Goal: Task Accomplishment & Management: Manage account settings

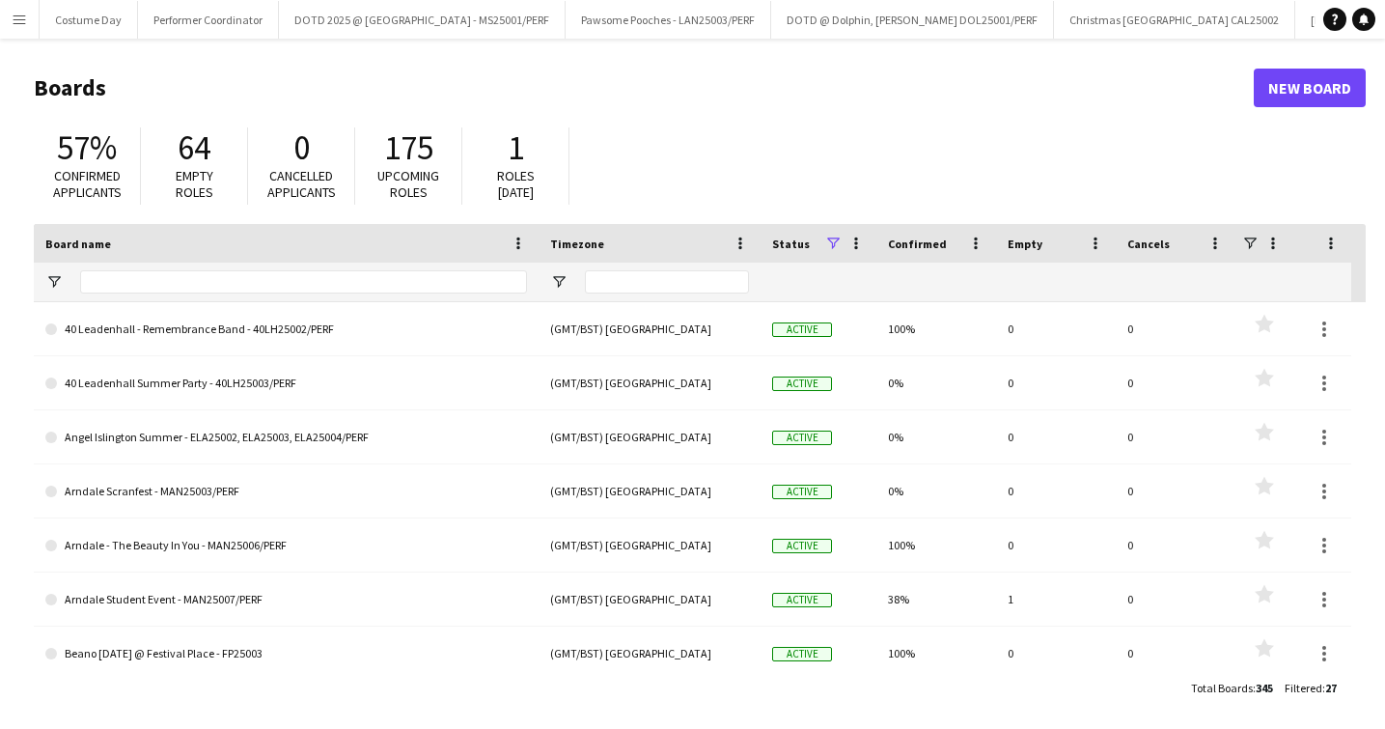
click at [26, 17] on app-icon "Menu" at bounding box center [19, 19] width 15 height 15
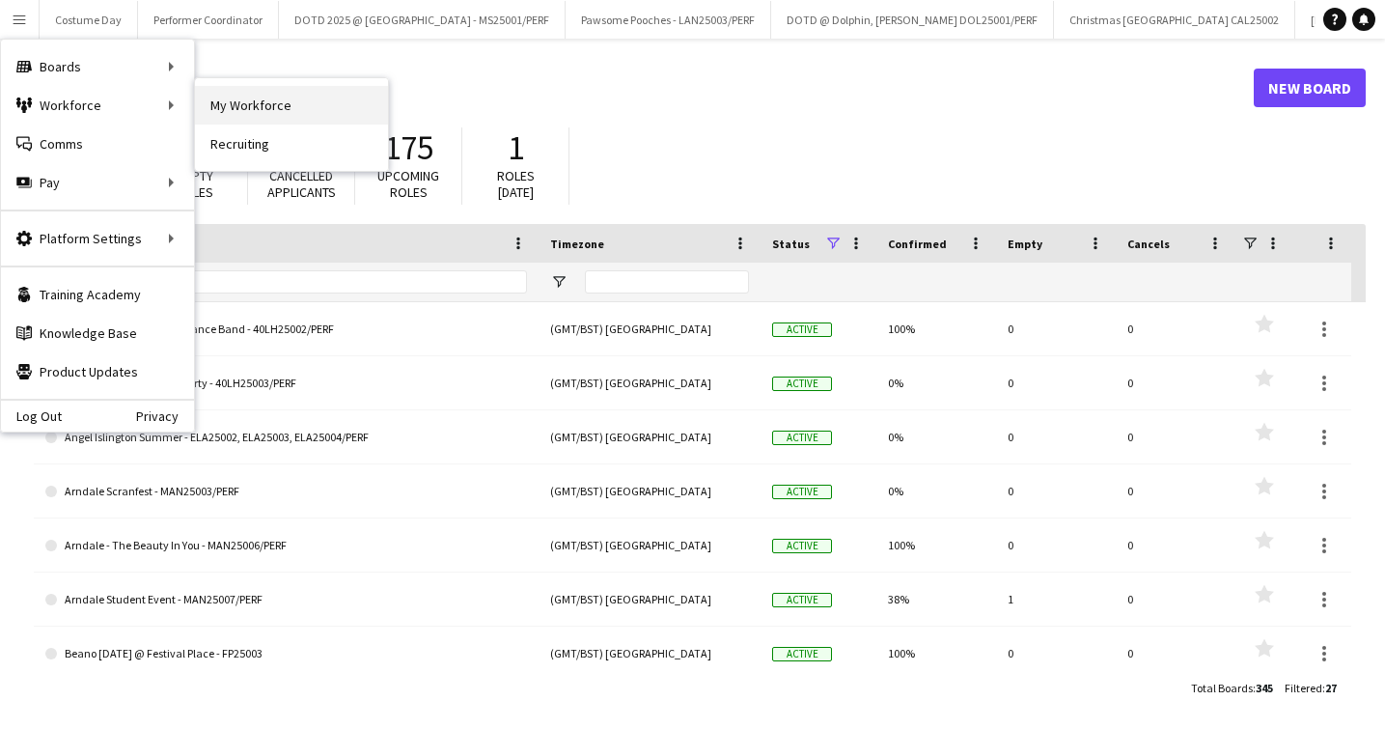
click at [241, 96] on link "My Workforce" at bounding box center [291, 105] width 193 height 39
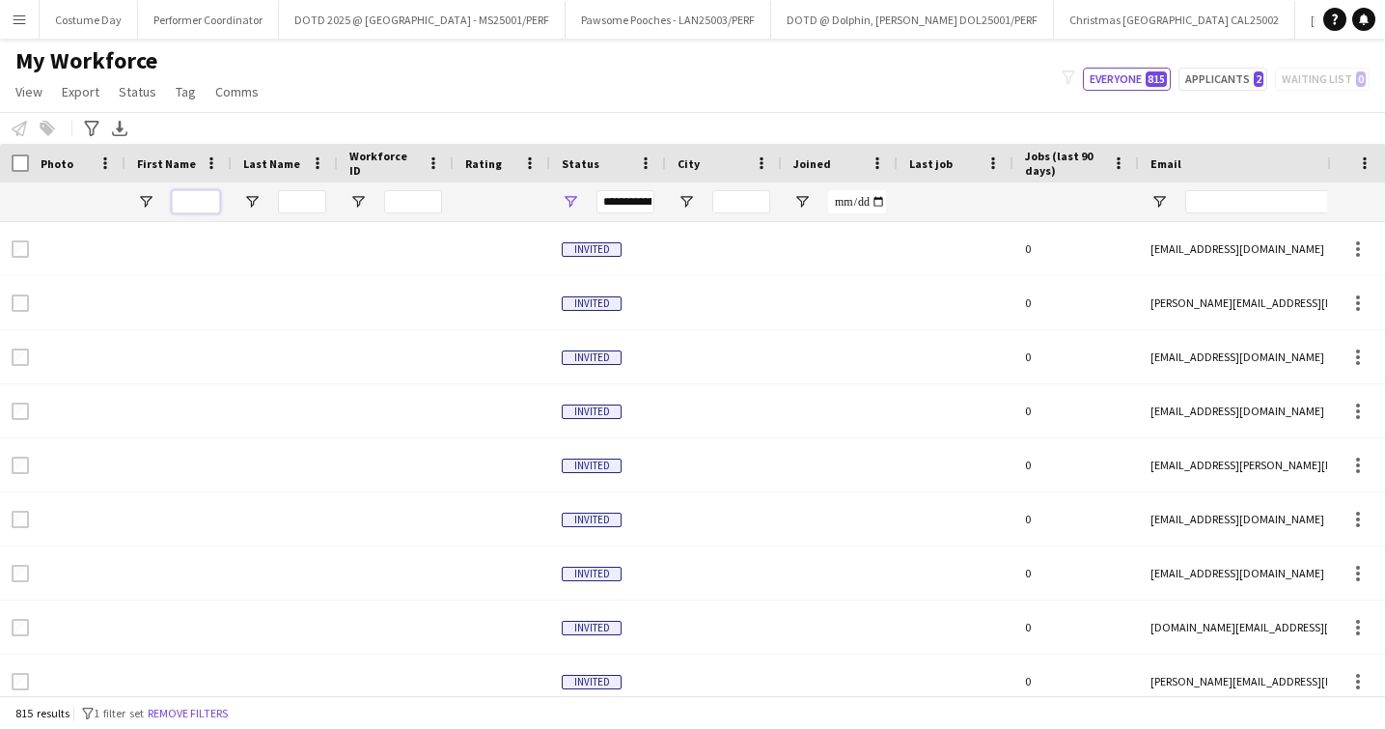
click at [182, 204] on input "First Name Filter Input" at bounding box center [196, 201] width 48 height 23
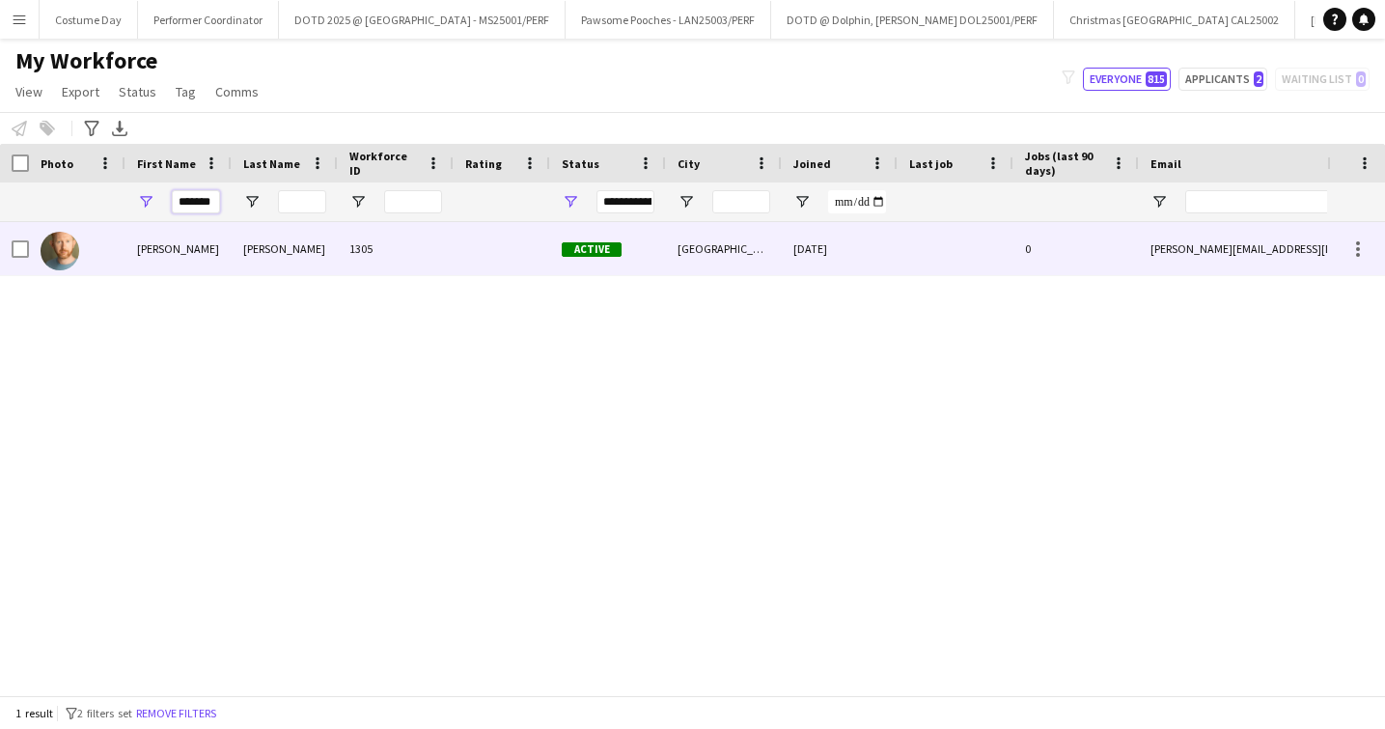
type input "*******"
click at [192, 236] on div "[PERSON_NAME]" at bounding box center [179, 248] width 106 height 53
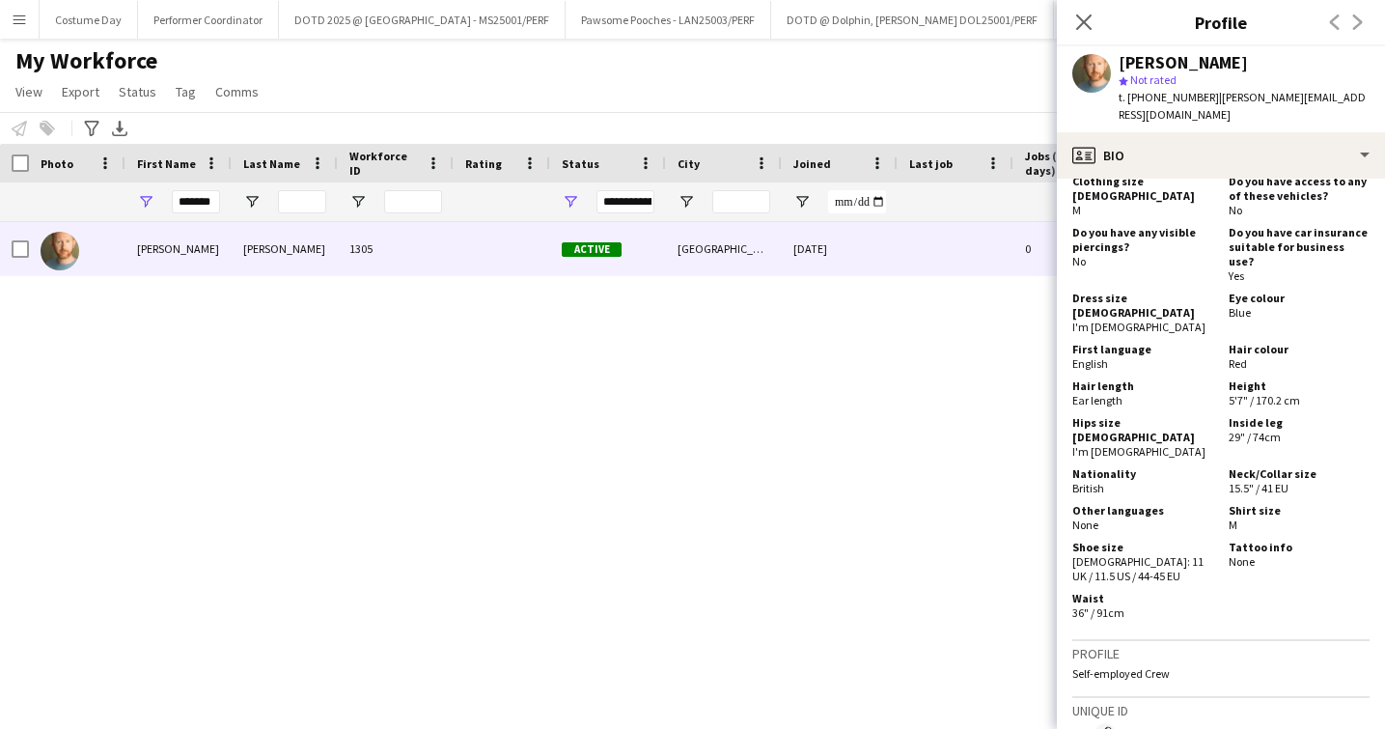
scroll to position [1429, 0]
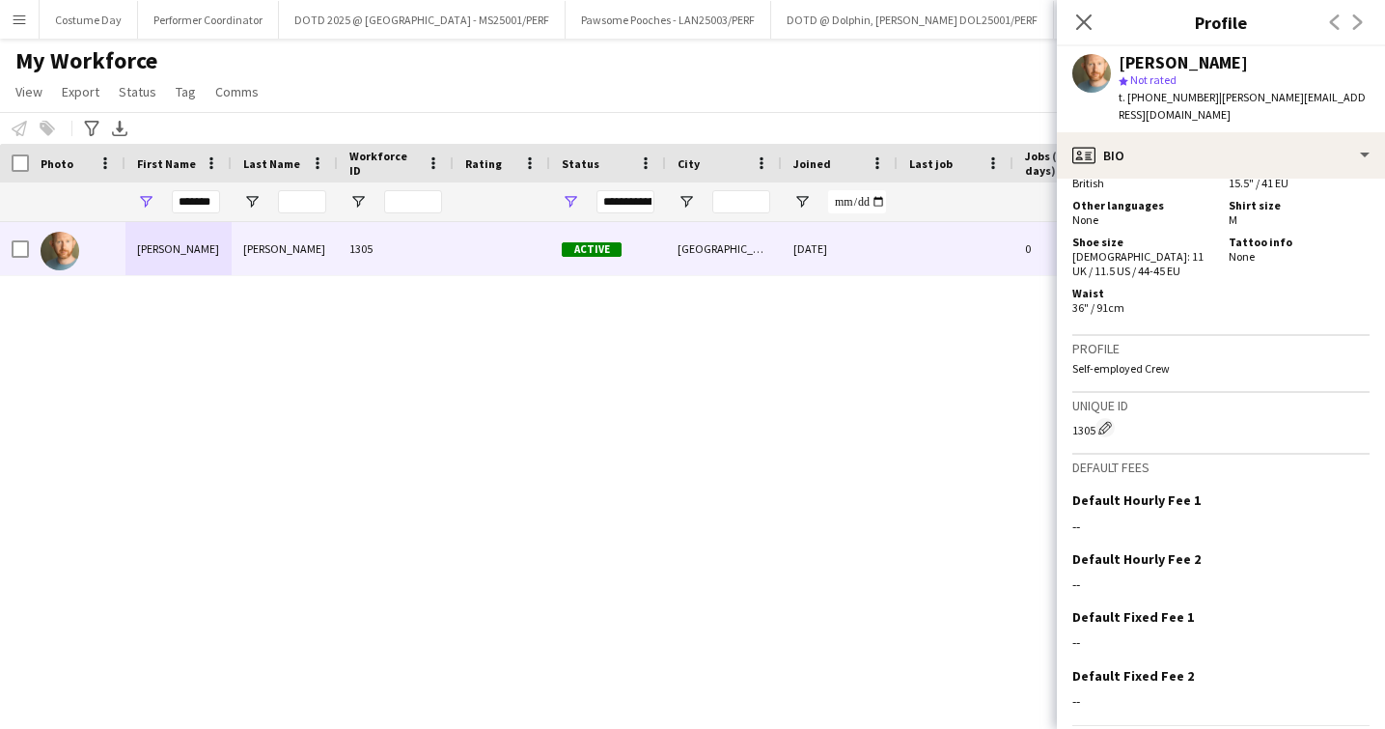
click at [1152, 722] on app-crew-profile-bio "chevron-left chevron-right Open photos pop-in Gender [DEMOGRAPHIC_DATA] Birthda…" at bounding box center [1221, 454] width 328 height 550
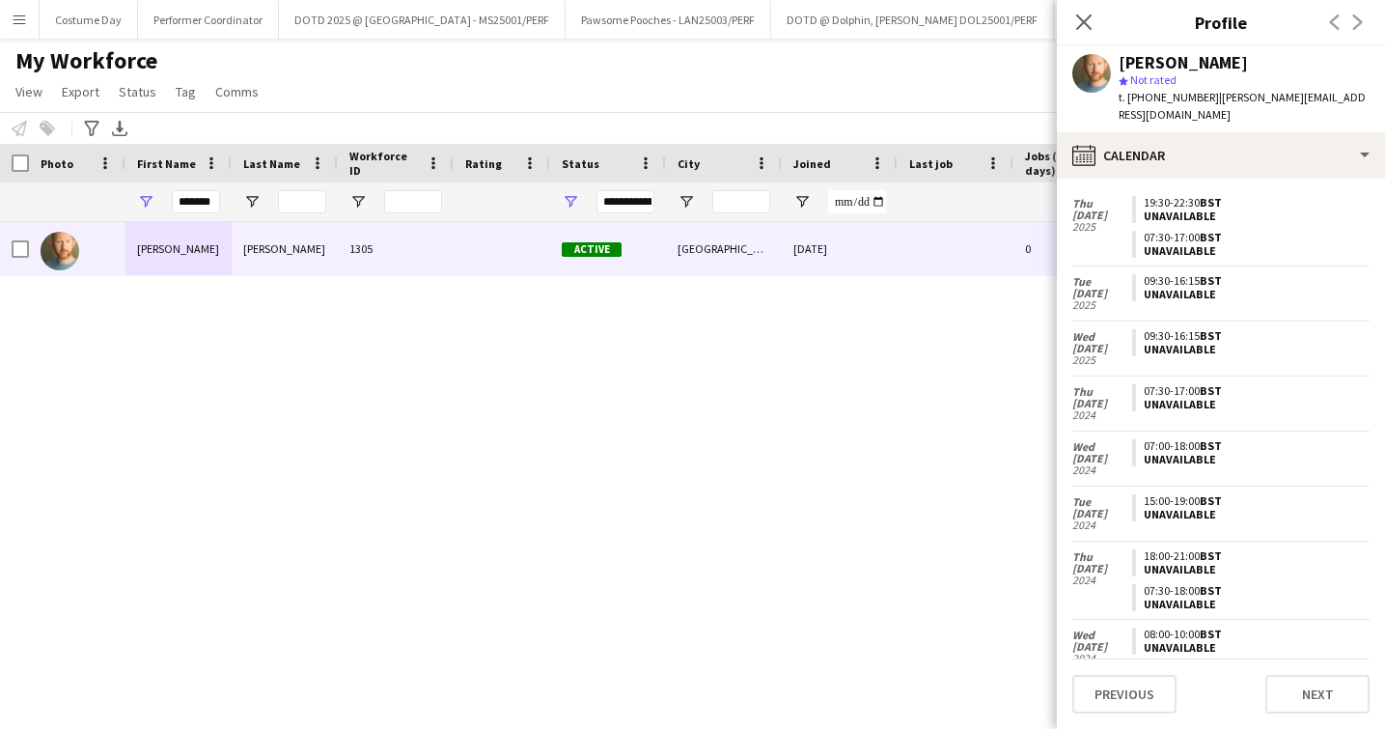
scroll to position [0, 0]
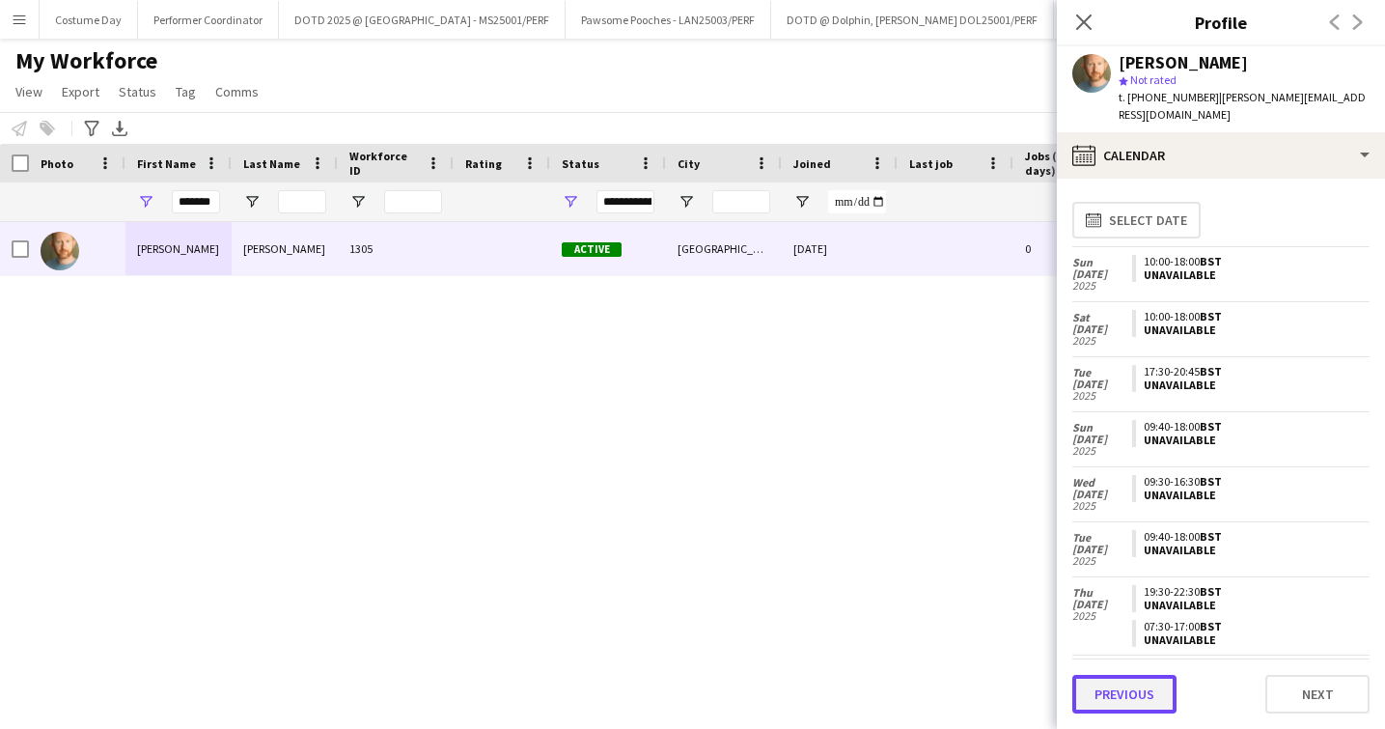
click at [1144, 691] on button "Previous" at bounding box center [1125, 694] width 104 height 39
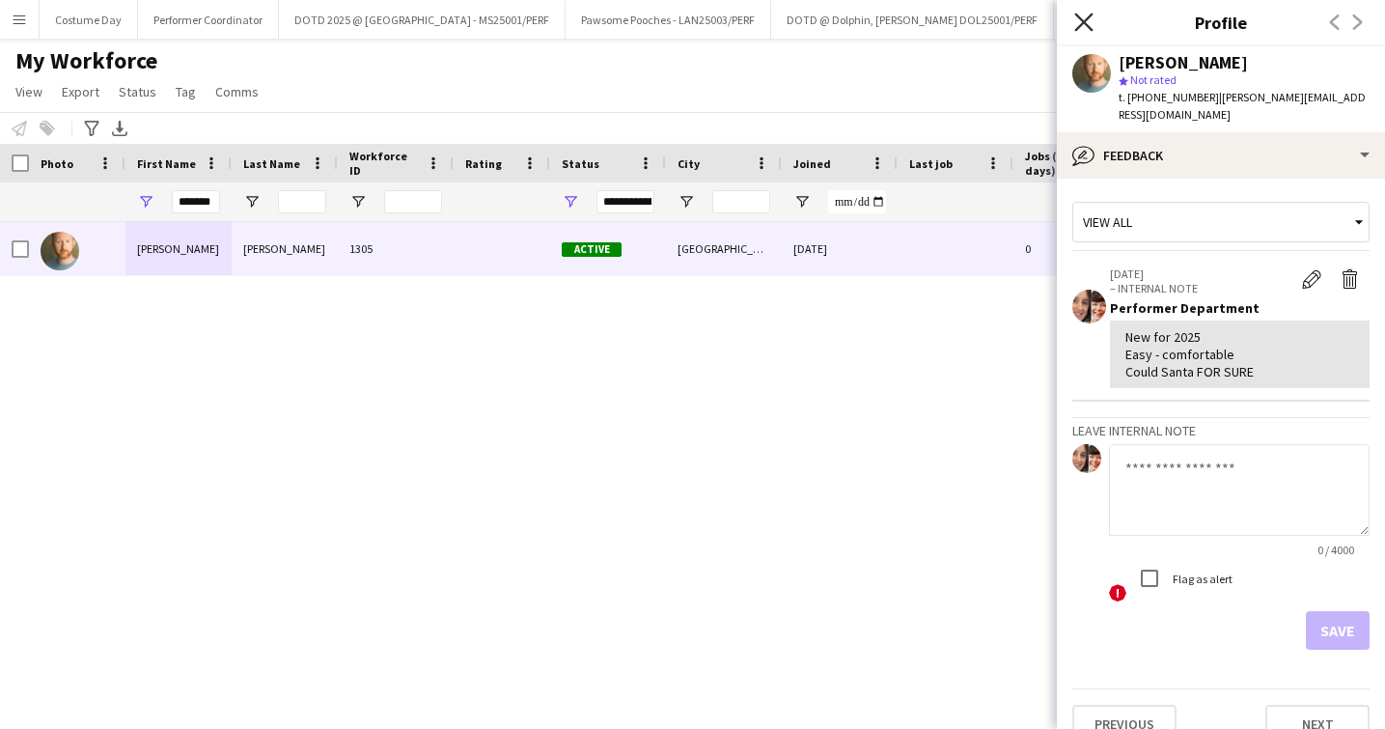
click at [1089, 30] on icon "Close pop-in" at bounding box center [1084, 22] width 18 height 18
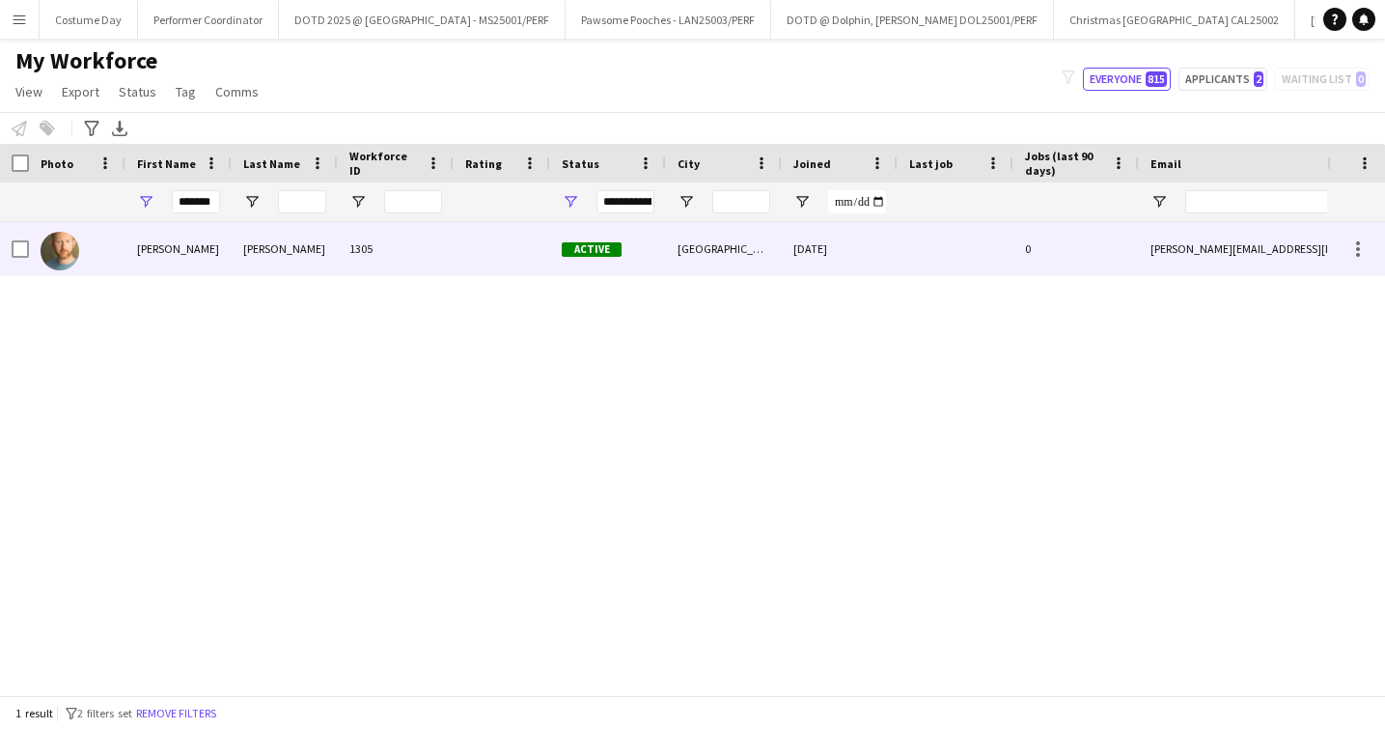
click at [199, 245] on div "[PERSON_NAME]" at bounding box center [179, 248] width 106 height 53
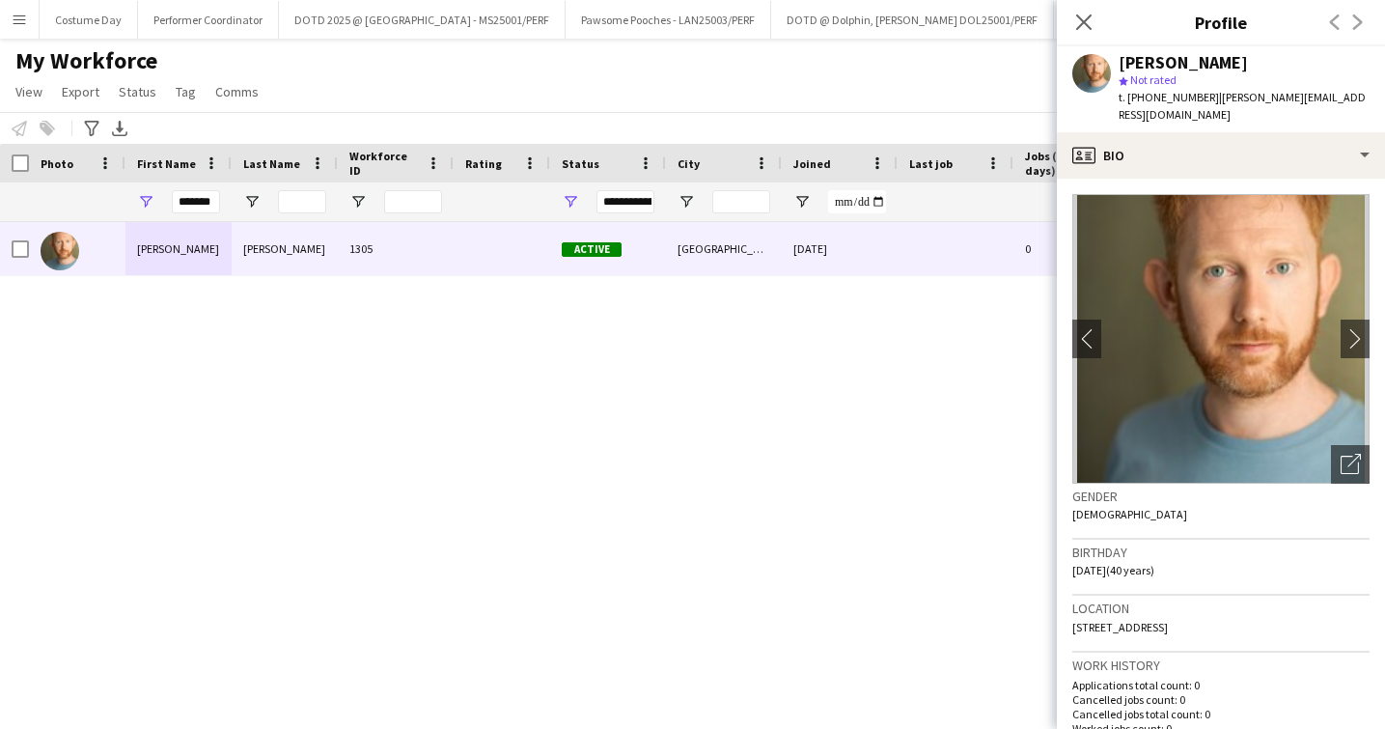
drag, startPoint x: 1299, startPoint y: 606, endPoint x: 1041, endPoint y: 606, distance: 258.7
click at [1041, 606] on body "Menu Boards Boards Boards All jobs Status Workforce Workforce My Workforce Recr…" at bounding box center [692, 364] width 1385 height 729
click at [1083, 620] on span "[STREET_ADDRESS]" at bounding box center [1121, 627] width 96 height 14
drag, startPoint x: 1073, startPoint y: 611, endPoint x: 1306, endPoint y: 610, distance: 233.6
click at [1306, 610] on div "Location [STREET_ADDRESS]" at bounding box center [1221, 624] width 297 height 56
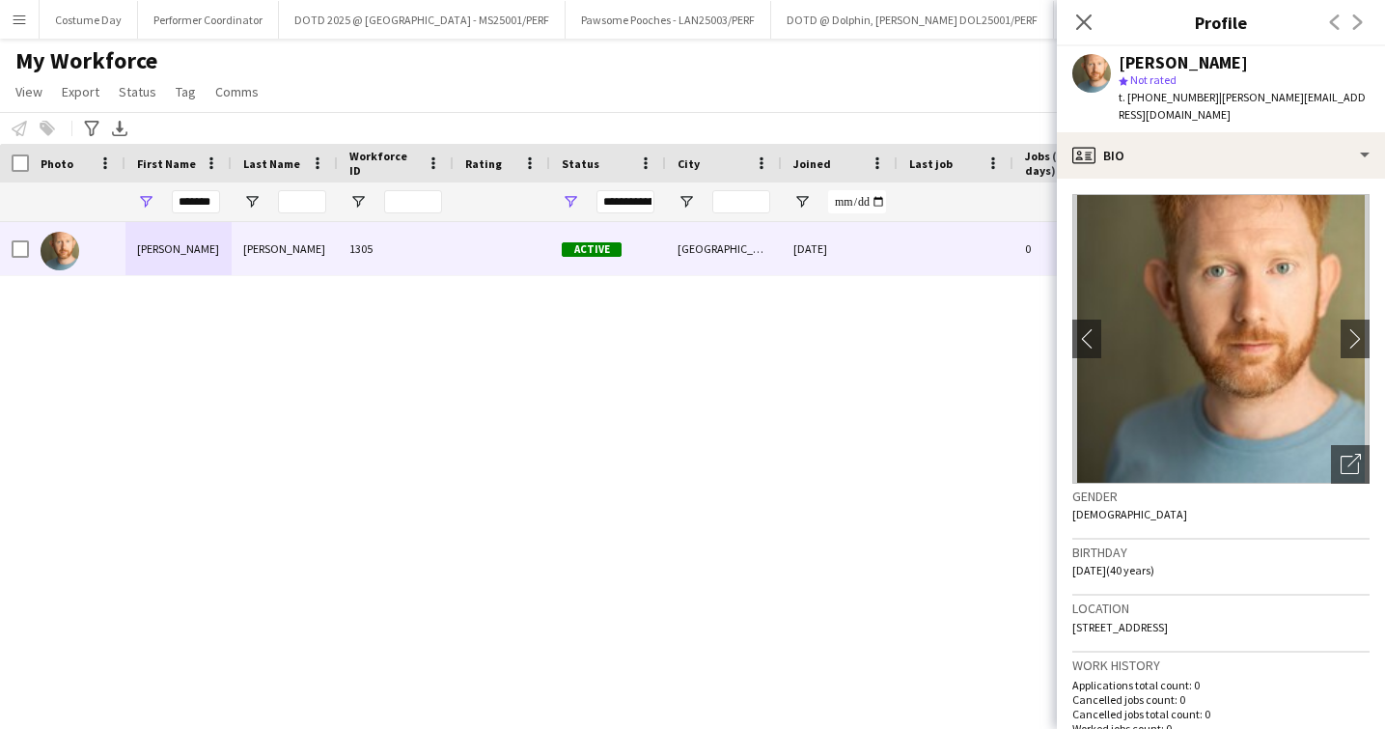
copy span "[STREET_ADDRESS]"
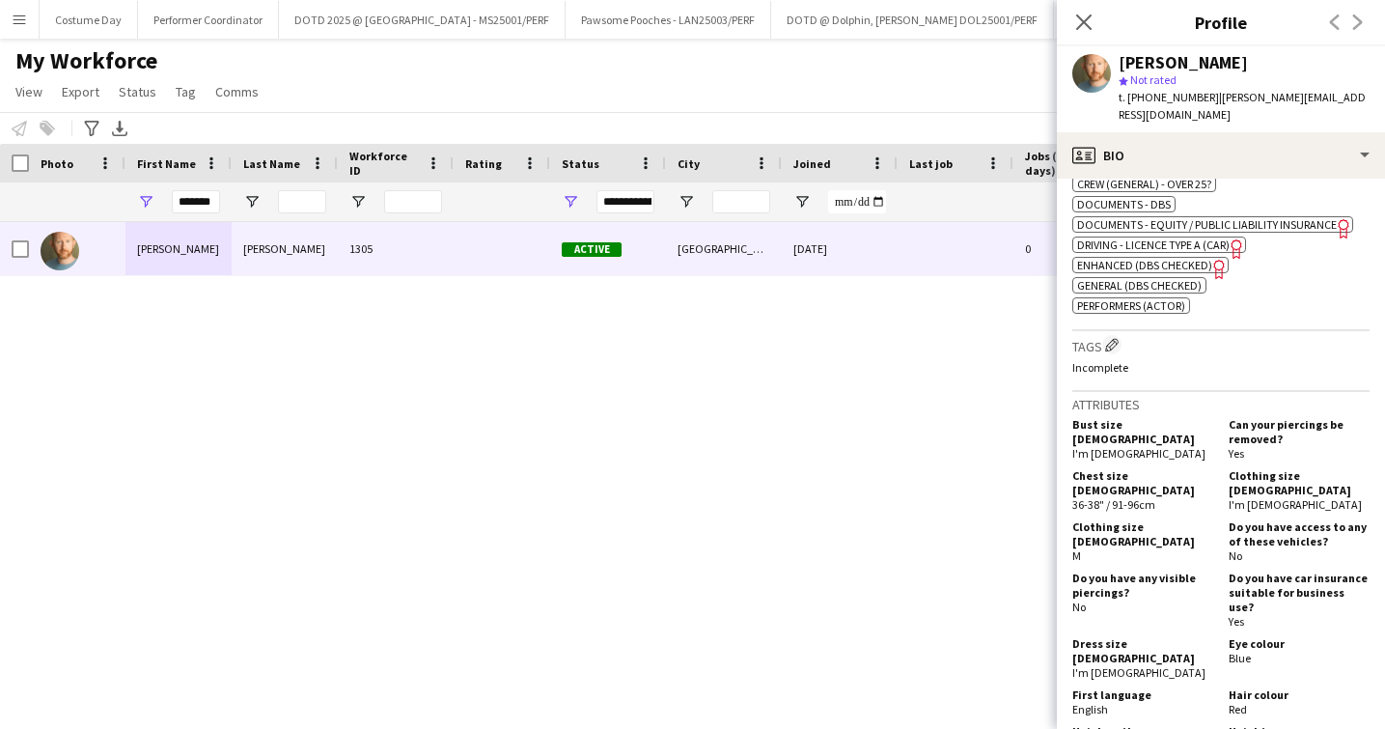
scroll to position [1429, 0]
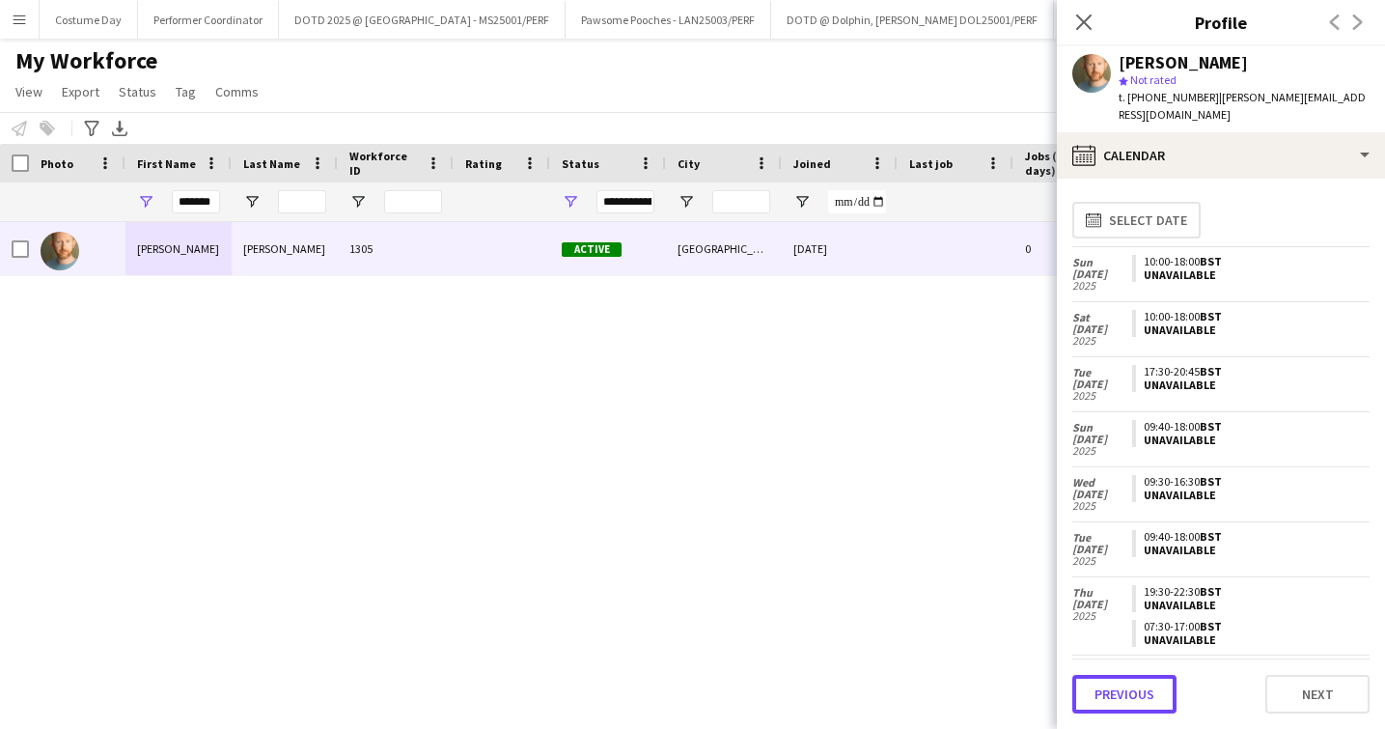
click at [1159, 691] on button "Previous" at bounding box center [1125, 694] width 104 height 39
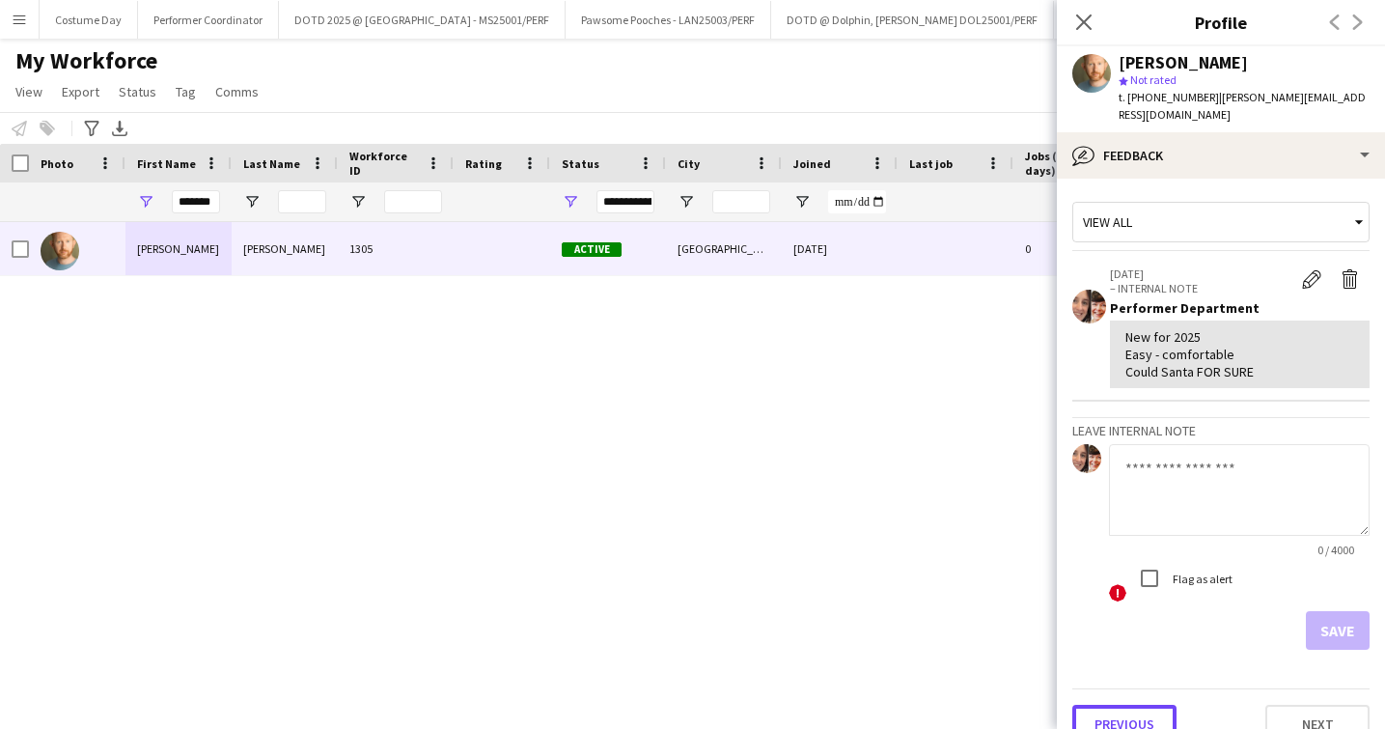
click at [1159, 705] on button "Previous" at bounding box center [1125, 724] width 104 height 39
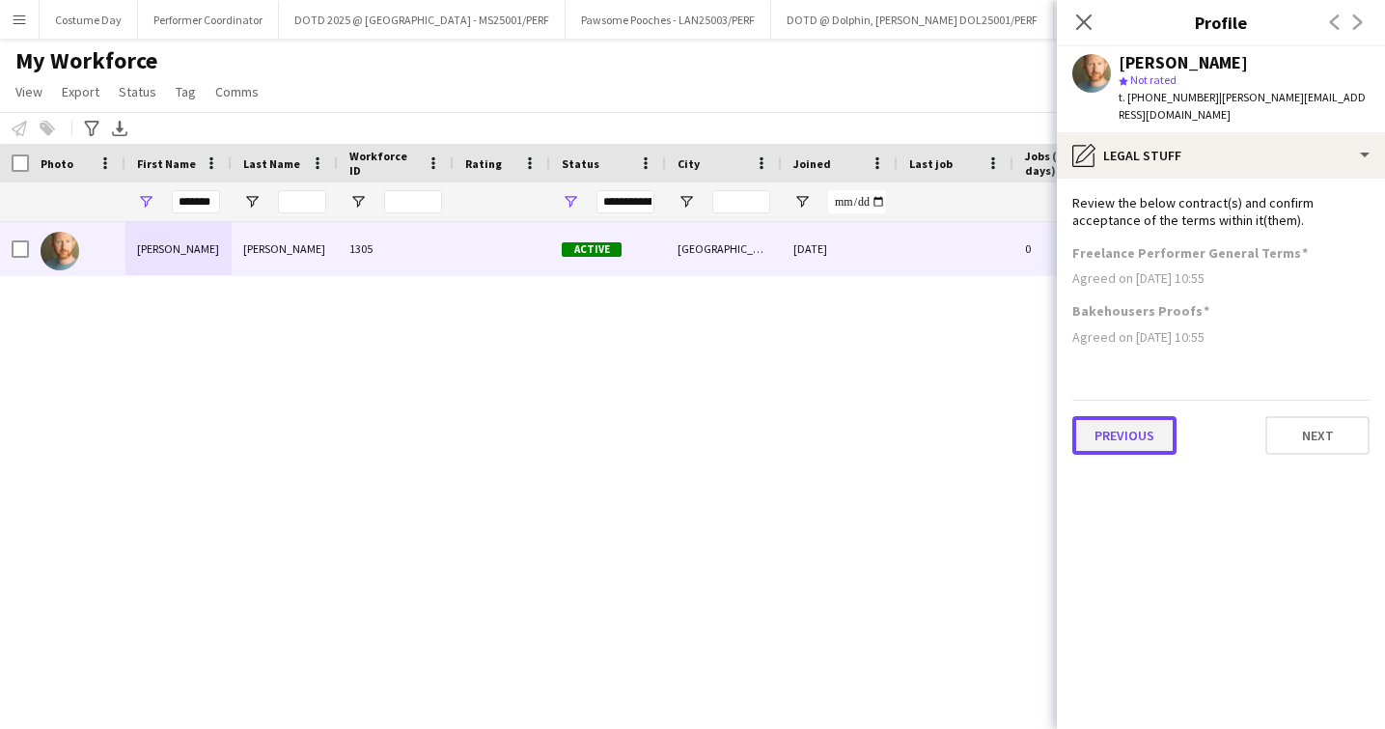
click at [1128, 420] on button "Previous" at bounding box center [1125, 435] width 104 height 39
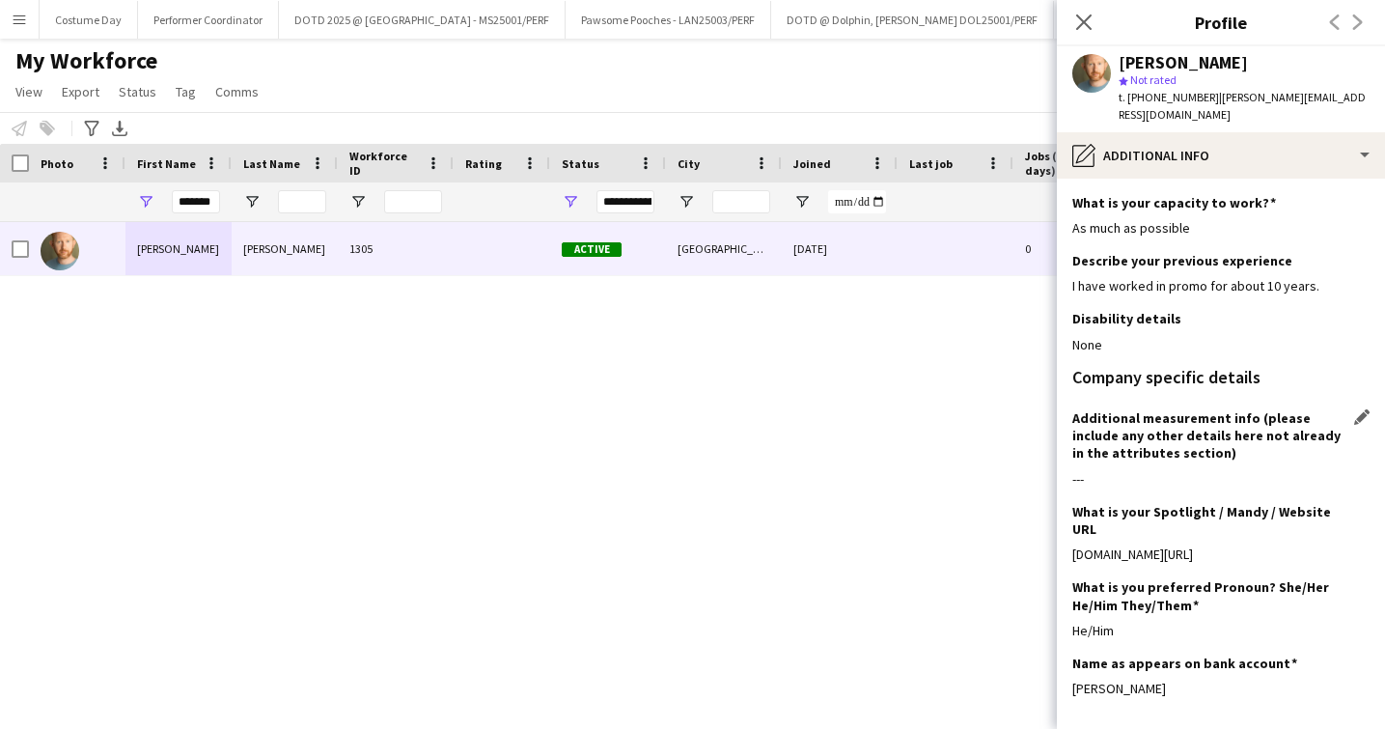
scroll to position [58, 0]
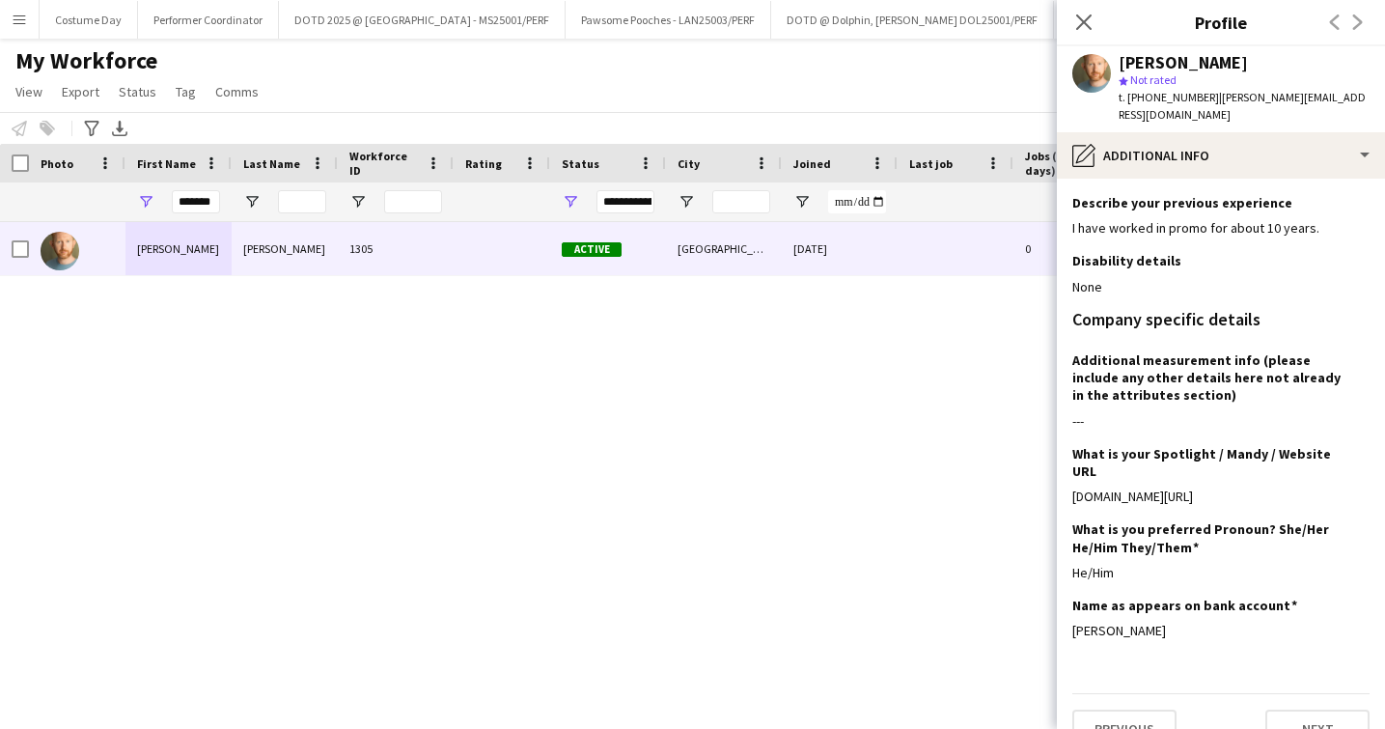
drag, startPoint x: 1258, startPoint y: 468, endPoint x: 1064, endPoint y: 466, distance: 194.1
click at [1064, 466] on app-section-data-types "What is your capacity to work? Edit this field As much as possible Describe you…" at bounding box center [1221, 454] width 328 height 550
copy div "[DOMAIN_NAME][URL]"
click at [1073, 15] on app-icon "Close pop-in" at bounding box center [1085, 23] width 28 height 28
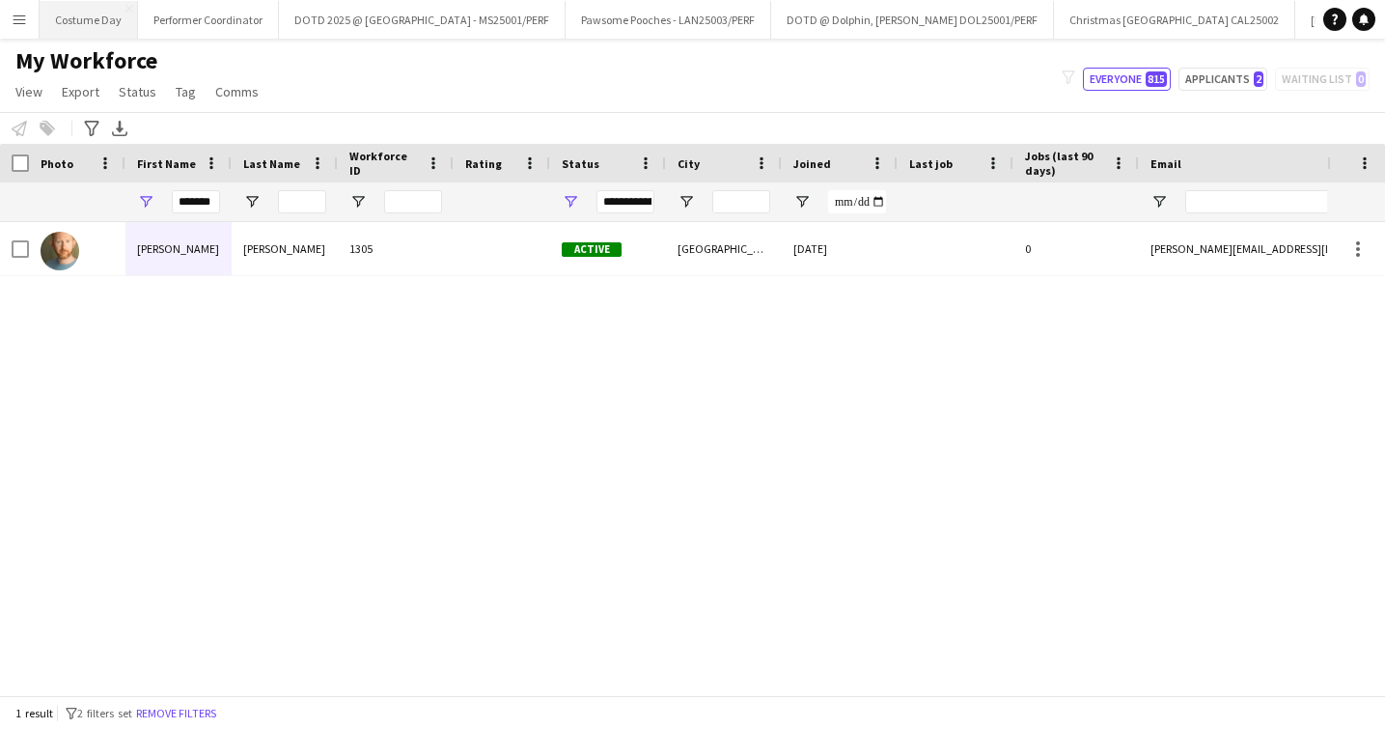
click at [57, 28] on button "Costume Day Close" at bounding box center [89, 20] width 98 height 38
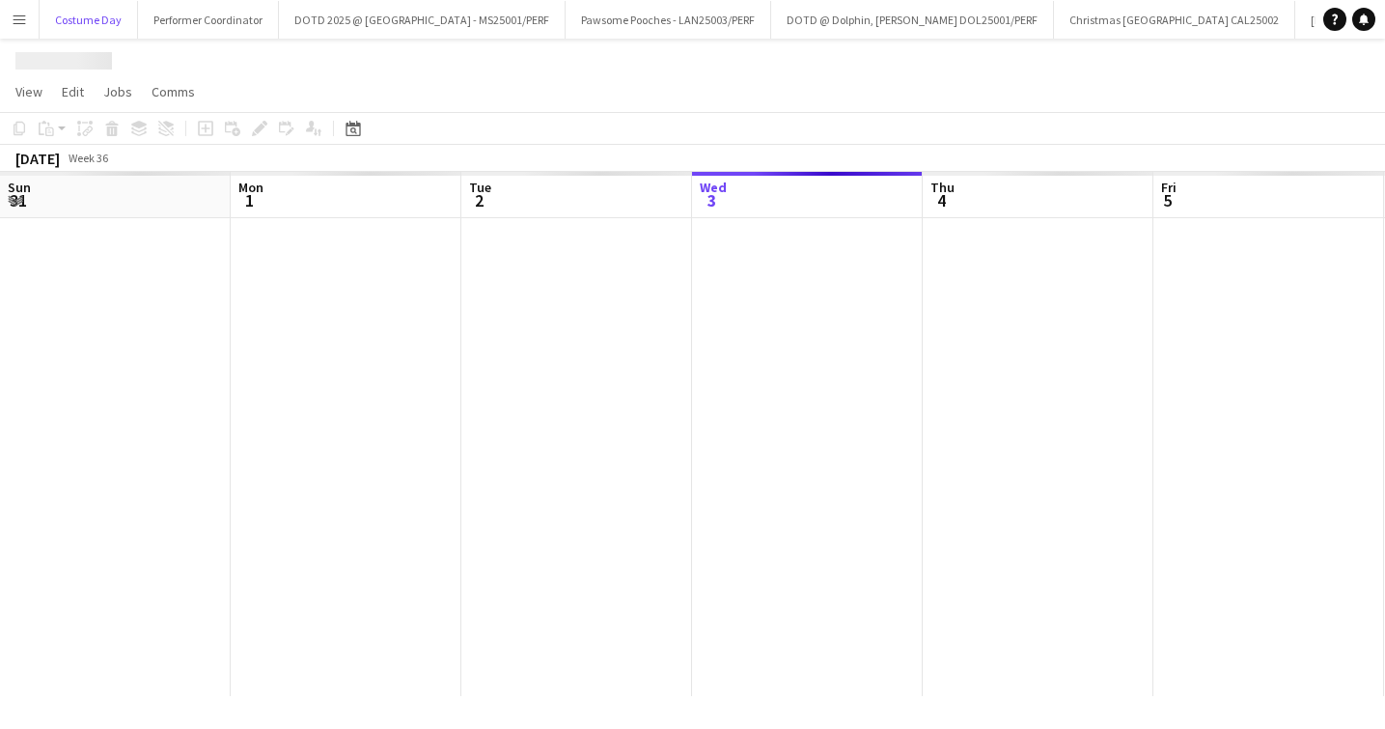
scroll to position [0, 461]
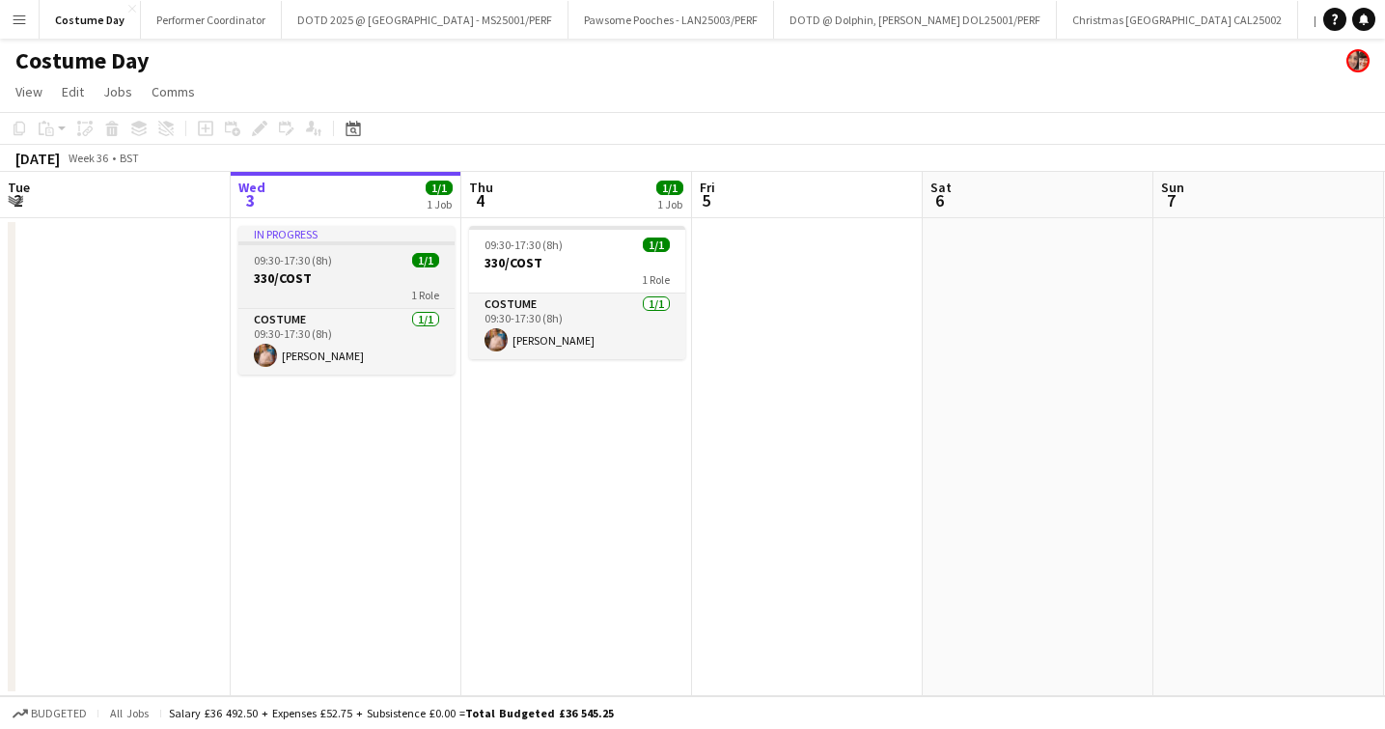
click at [341, 270] on h3 "330/COST" at bounding box center [346, 277] width 216 height 17
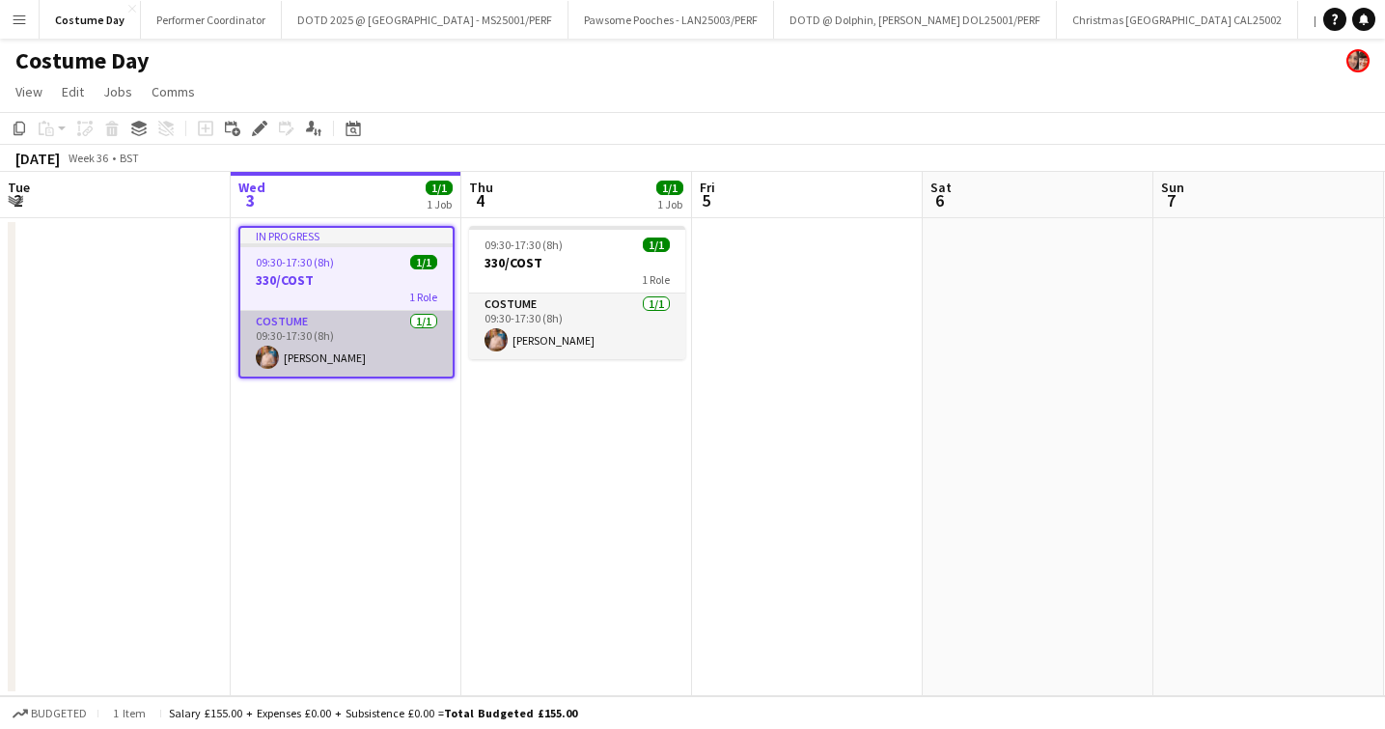
click at [309, 372] on app-card-role "Costume [DATE] 09:30-17:30 (8h) [PERSON_NAME]" at bounding box center [346, 344] width 212 height 66
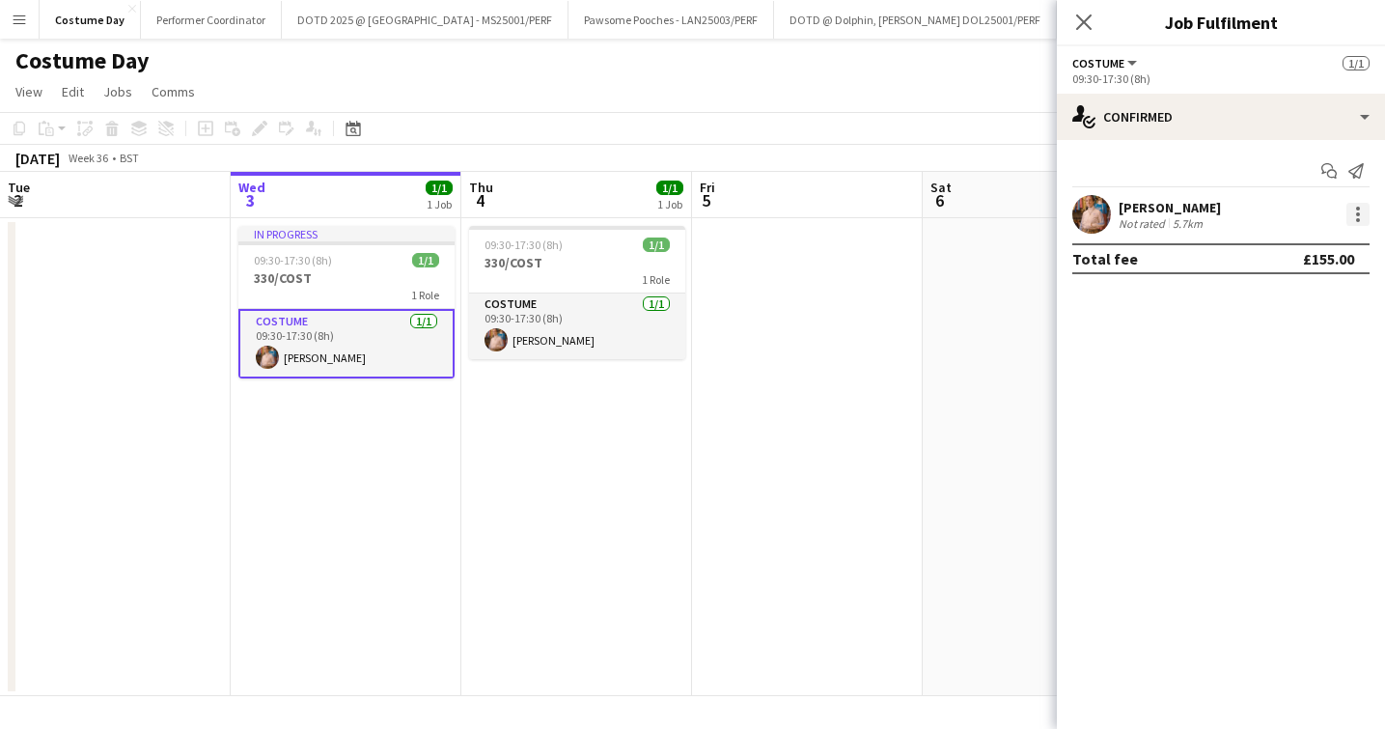
click at [1369, 216] on div at bounding box center [1358, 214] width 23 height 23
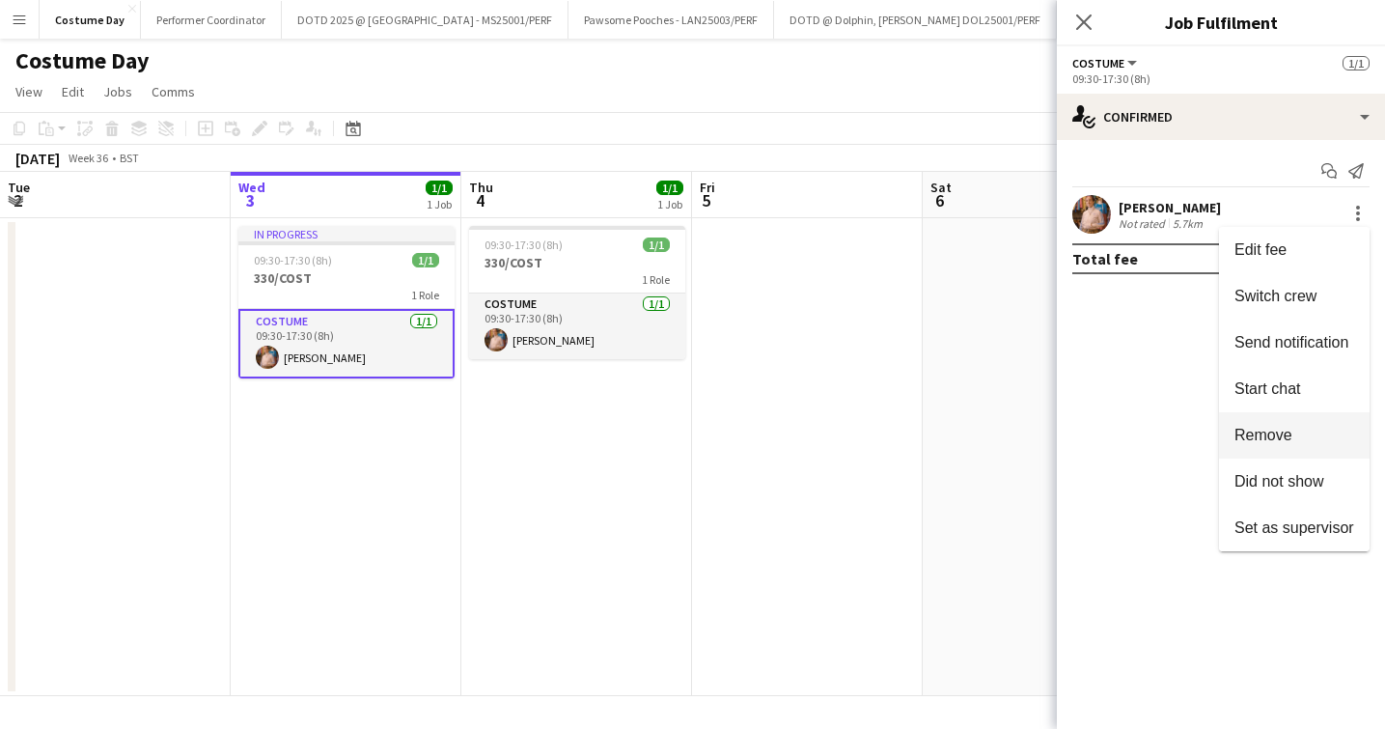
click at [1256, 449] on button "Remove" at bounding box center [1294, 435] width 151 height 46
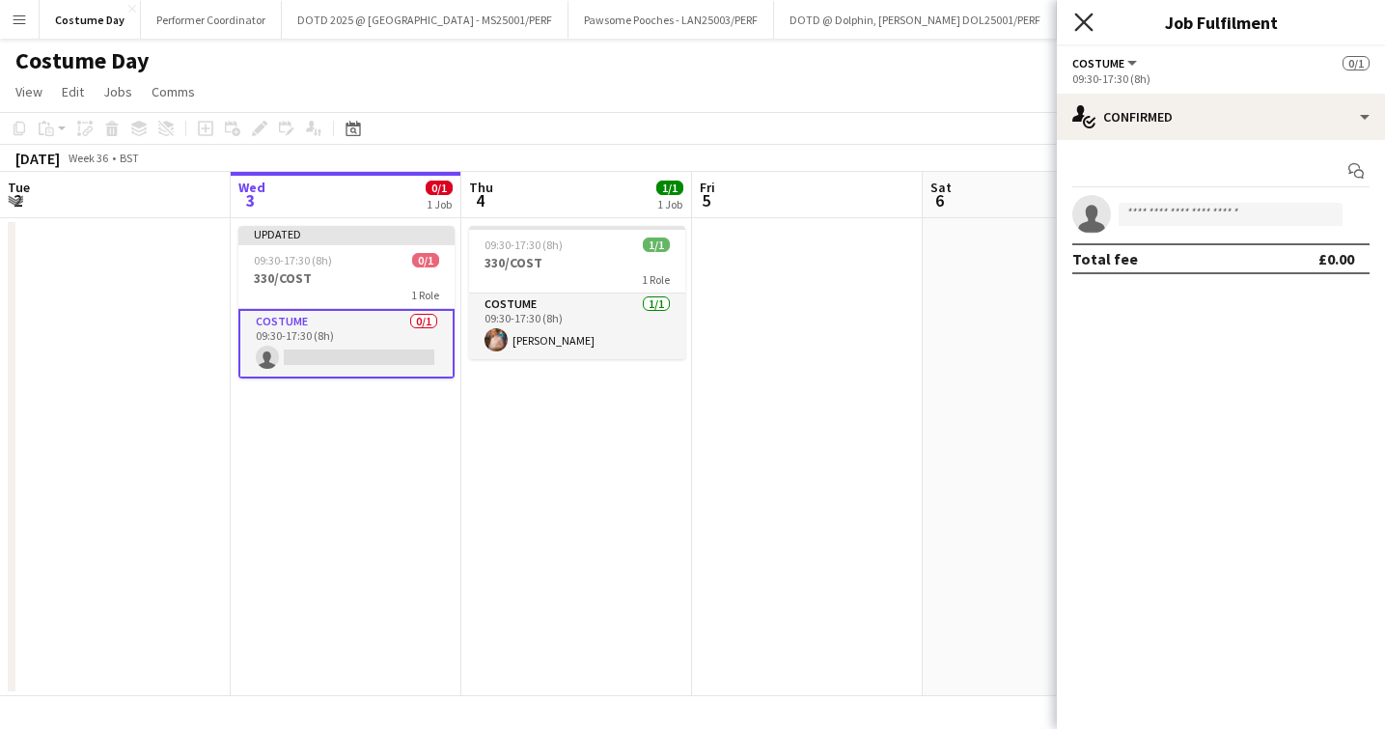
click at [1086, 27] on icon "Close pop-in" at bounding box center [1084, 22] width 18 height 18
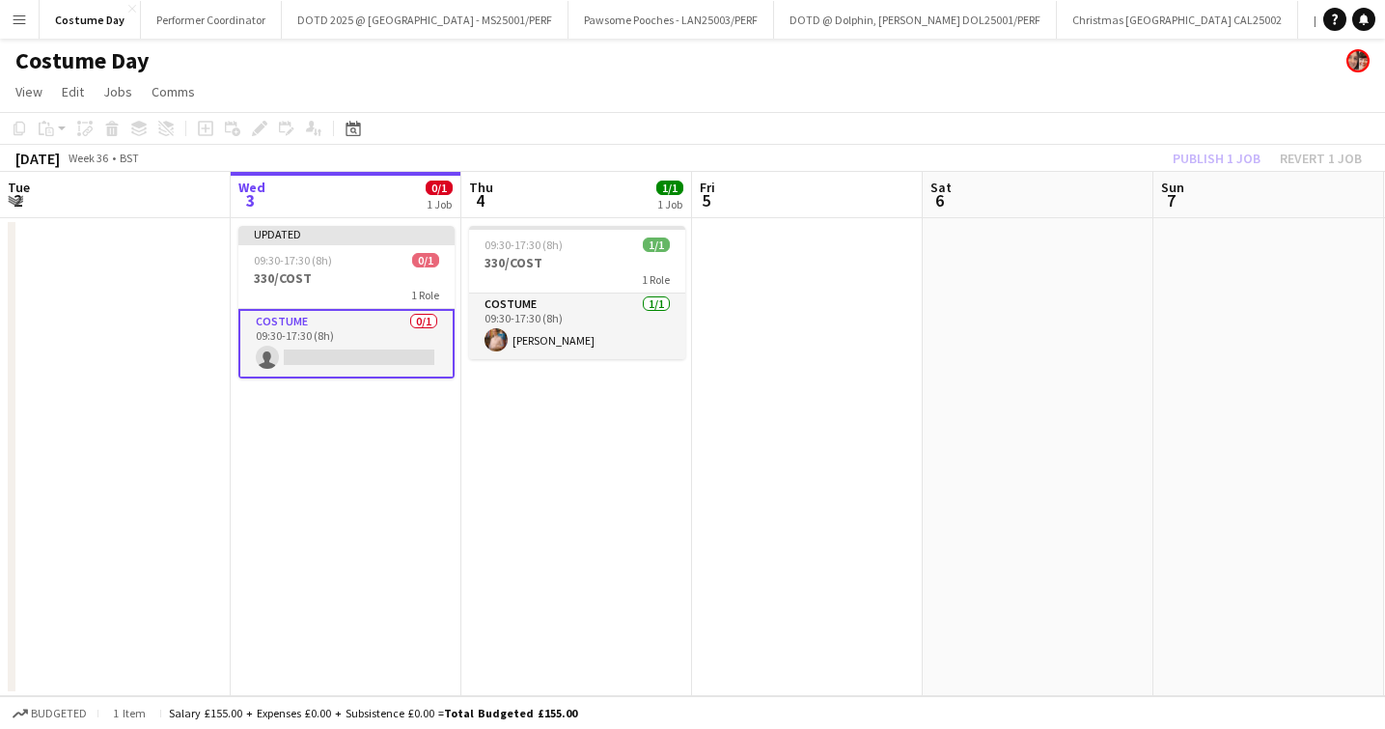
click at [322, 436] on app-date-cell "Updated 09:30-17:30 (8h) 0/1 330/COST 1 Role Costume 0/1 09:30-17:30 (8h) singl…" at bounding box center [346, 457] width 231 height 478
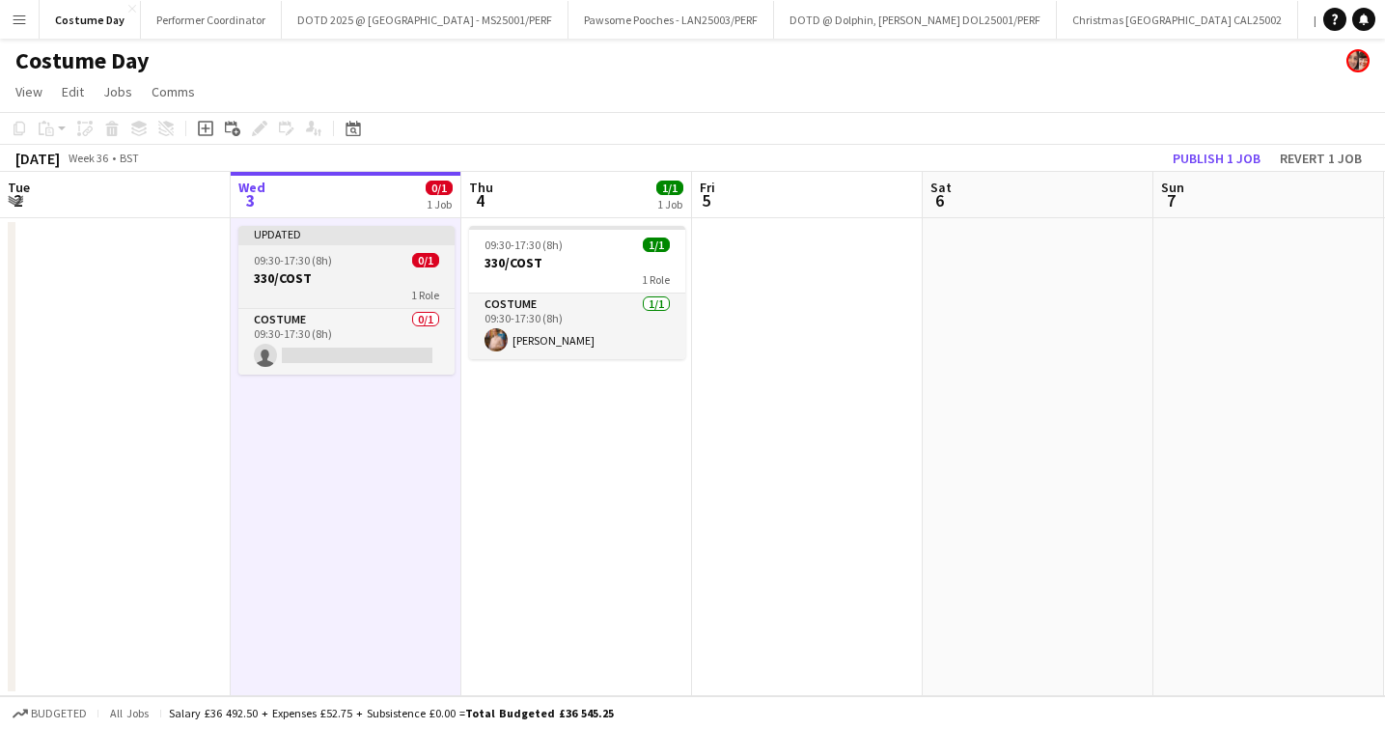
click at [294, 255] on span "09:30-17:30 (8h)" at bounding box center [293, 260] width 78 height 14
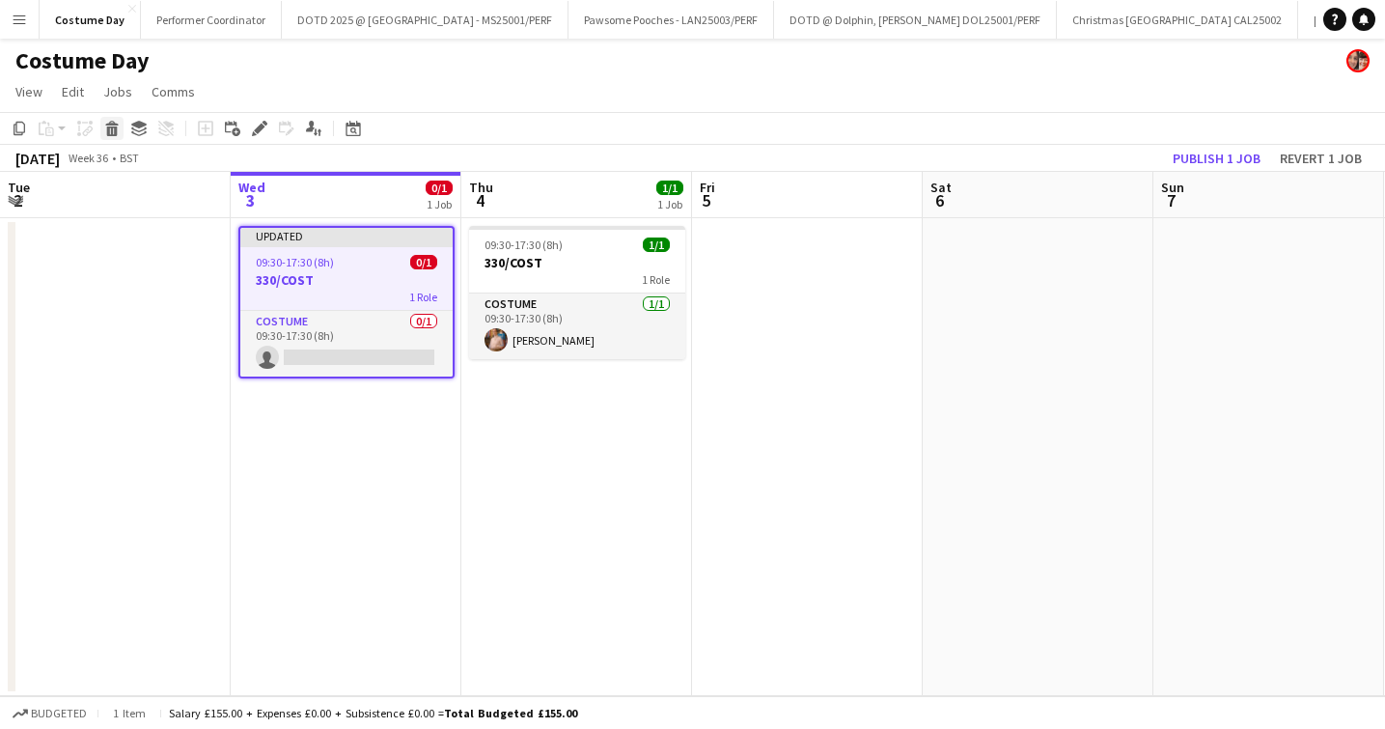
click at [118, 134] on icon "Delete" at bounding box center [111, 128] width 15 height 15
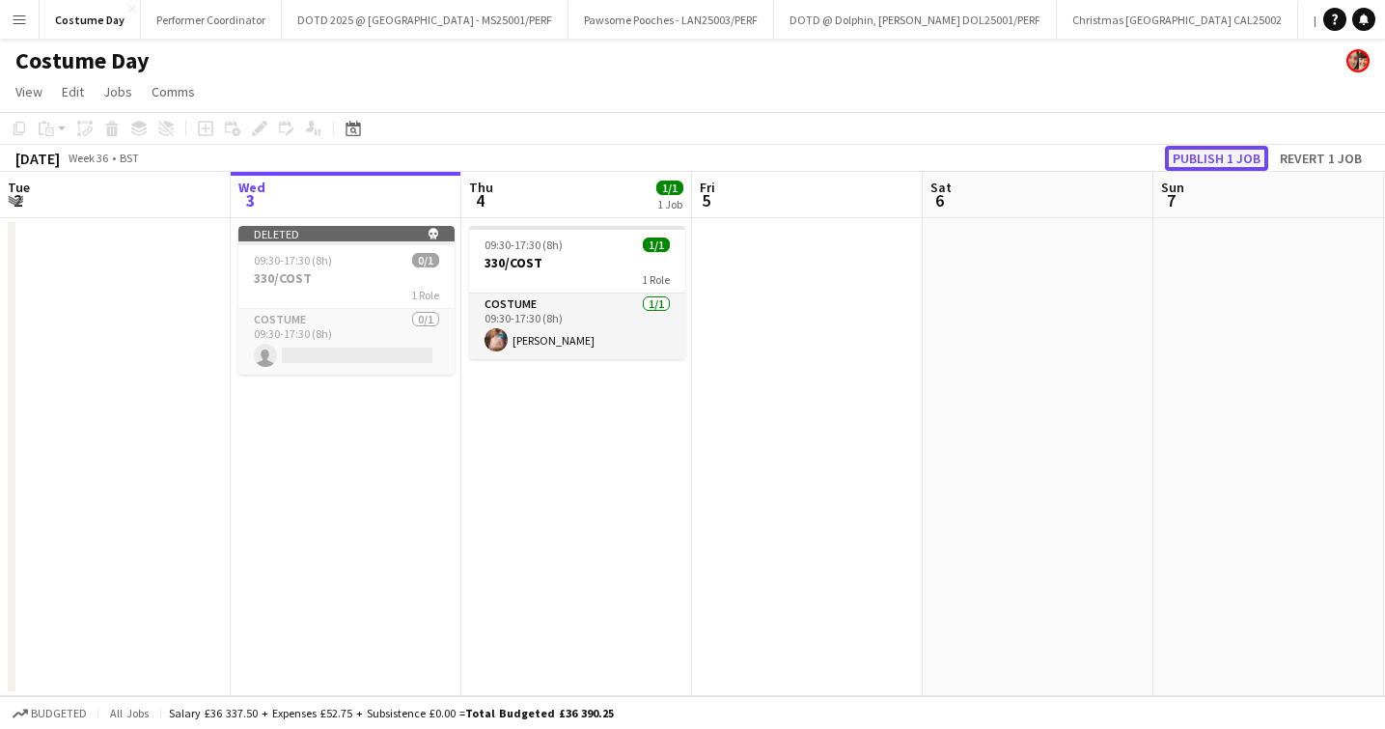
click at [1218, 154] on button "Publish 1 job" at bounding box center [1216, 158] width 103 height 25
